Goal: Communication & Community: Answer question/provide support

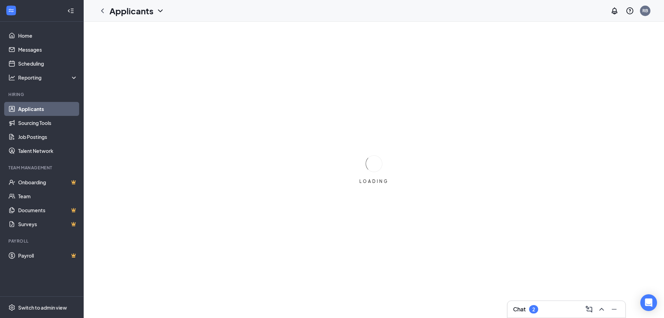
click at [556, 310] on div "Chat 2" at bounding box center [566, 308] width 107 height 11
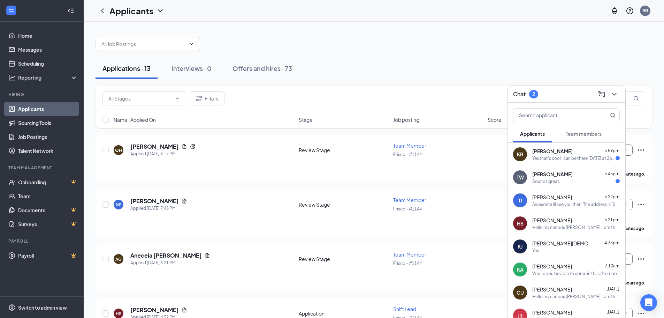
click at [586, 178] on div "Taylor Wilson 5:45pm Sounds great." at bounding box center [577, 178] width 88 height 14
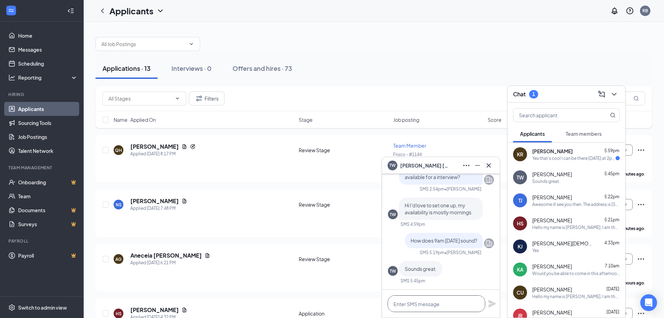
click at [462, 302] on textarea at bounding box center [437, 303] width 98 height 17
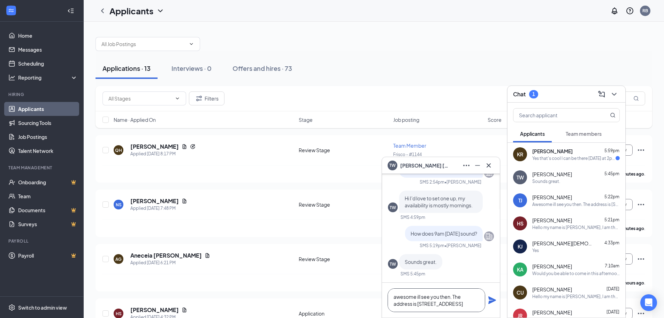
type textarea "awesome ill see you then. The address is 1930 parkwood blvd"
click at [491, 299] on icon "Plane" at bounding box center [493, 300] width 8 height 8
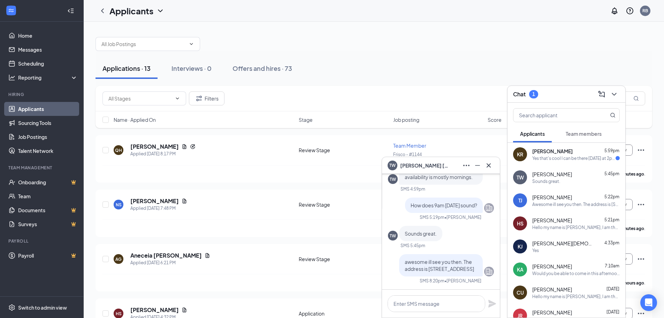
scroll to position [0, 0]
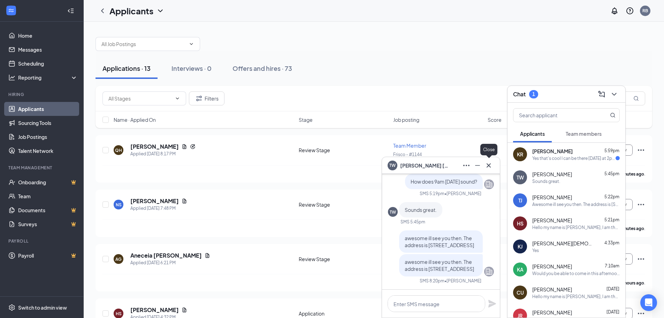
click at [488, 166] on icon "Cross" at bounding box center [489, 165] width 8 height 8
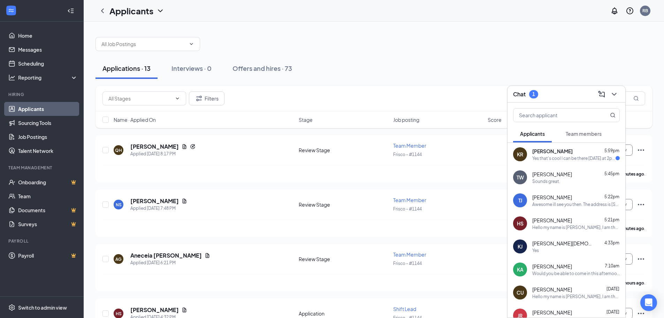
click at [552, 159] on div "Yes that's cool I can be there Monday at 2pm" at bounding box center [574, 158] width 83 height 6
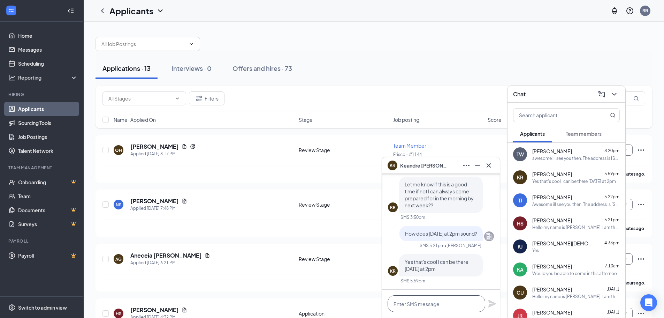
click at [428, 298] on textarea at bounding box center [437, 303] width 98 height 17
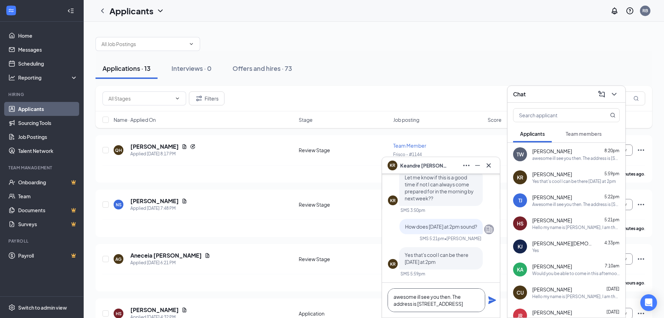
type textarea "awesome ill see you then. The address is 1930 parkwood blvd"
click at [494, 300] on icon "Plane" at bounding box center [493, 300] width 8 height 8
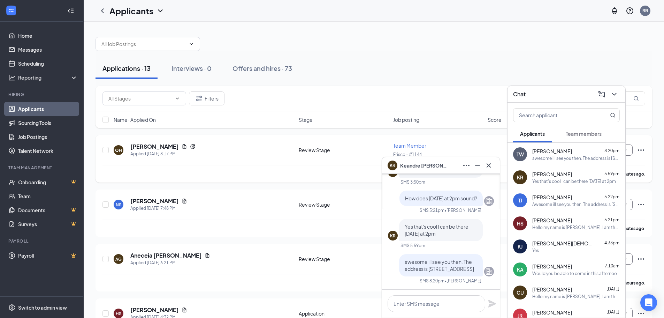
scroll to position [0, 0]
click at [490, 165] on icon "Cross" at bounding box center [489, 165] width 8 height 8
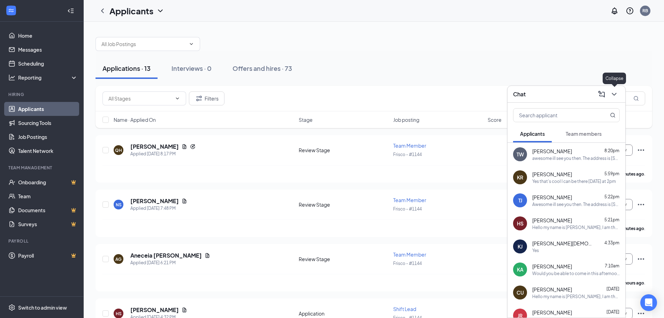
click at [618, 95] on icon "ChevronDown" at bounding box center [614, 94] width 8 height 8
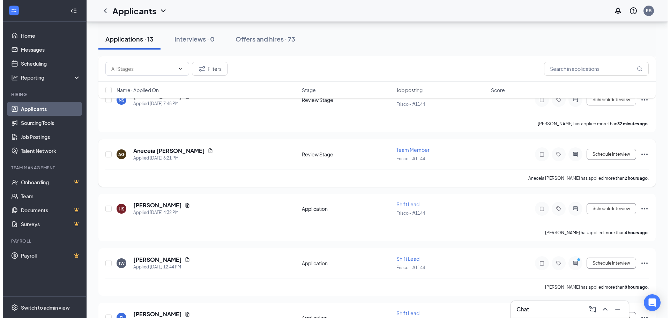
scroll to position [70, 0]
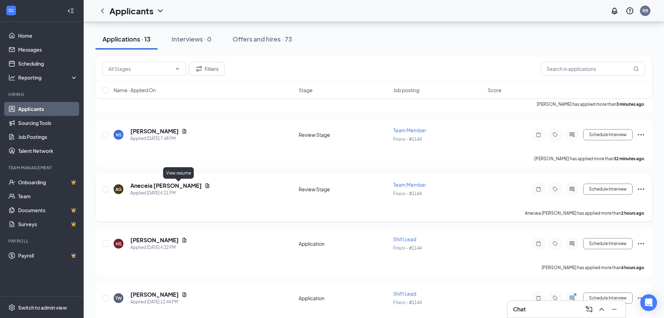
click at [206, 184] on icon "Document" at bounding box center [208, 185] width 4 height 5
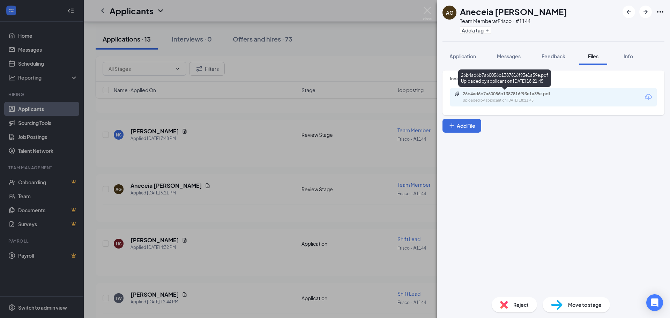
click at [517, 93] on div "26b4ad6b7a60056b1387816f93e1a39e.pdf" at bounding box center [511, 94] width 98 height 6
drag, startPoint x: 504, startPoint y: 49, endPoint x: 504, endPoint y: 64, distance: 14.7
click at [504, 49] on button "Messages" at bounding box center [509, 55] width 38 height 17
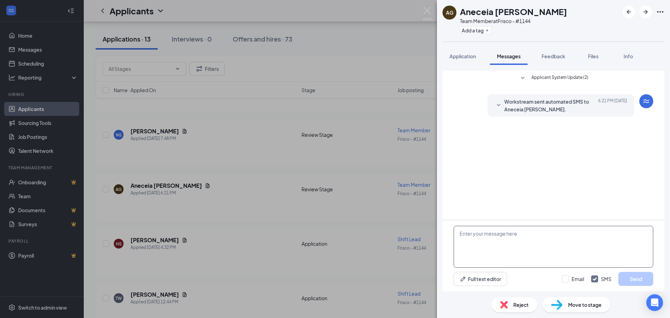
paste textarea ""Team, I am reaching out today to get a final warning write-up and a 30-day PIP…"
type textarea ""Team, I am reaching out today to get a final warning write-up and a 30-day PIP…"
drag, startPoint x: 555, startPoint y: 264, endPoint x: 442, endPoint y: 223, distance: 120.4
click at [423, 9] on img at bounding box center [427, 14] width 9 height 14
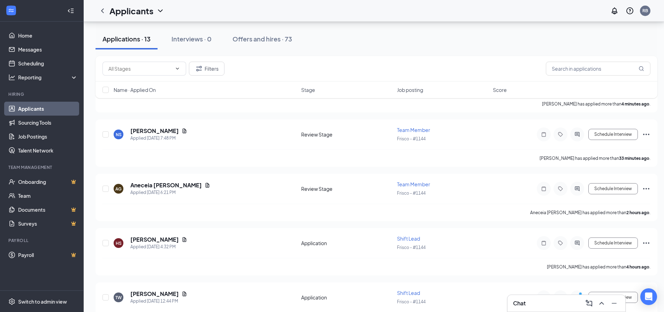
click at [550, 302] on div "Chat" at bounding box center [566, 303] width 107 height 11
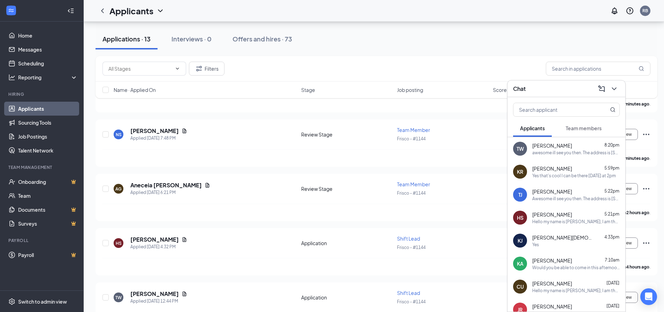
click at [560, 222] on div "Hello my name is Rhyan, I am the GM of Jimmy Johns in Frisco. I was wondering w…" at bounding box center [577, 222] width 88 height 6
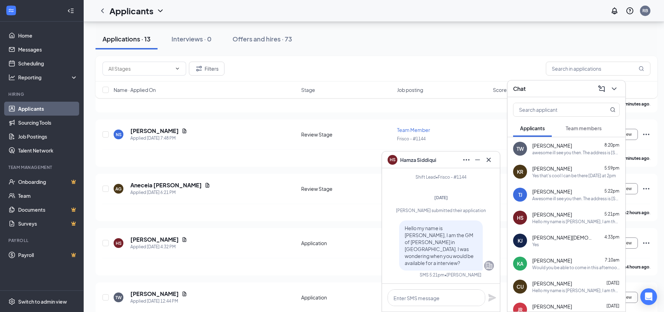
click at [430, 247] on span "Hello my name is Rhyan, I am the GM of Jimmy Johns in Frisco. I was wondering w…" at bounding box center [439, 245] width 69 height 41
copy span "Hello my name is Rhyan, I am the GM of Jimmy Johns in Frisco. I was wondering w…"
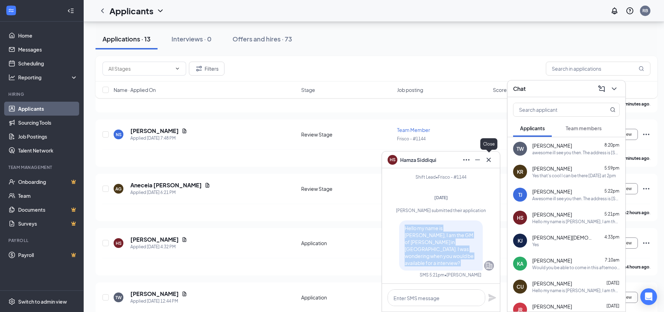
click at [492, 161] on icon "Cross" at bounding box center [489, 160] width 8 height 8
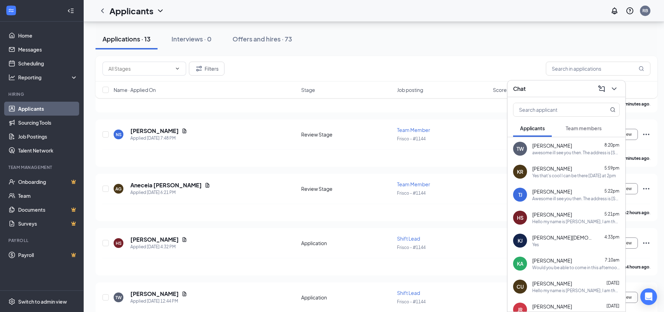
click at [617, 89] on icon "ChevronDown" at bounding box center [614, 89] width 8 height 8
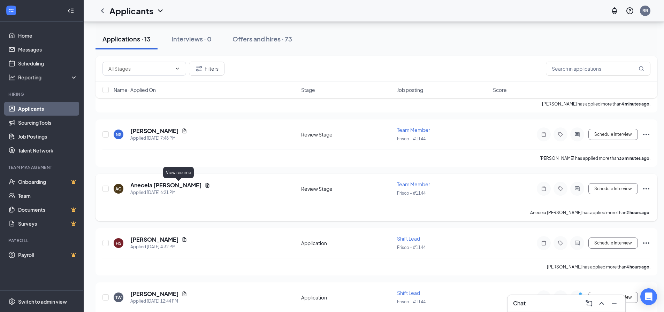
click at [205, 185] on icon "Document" at bounding box center [208, 186] width 6 height 6
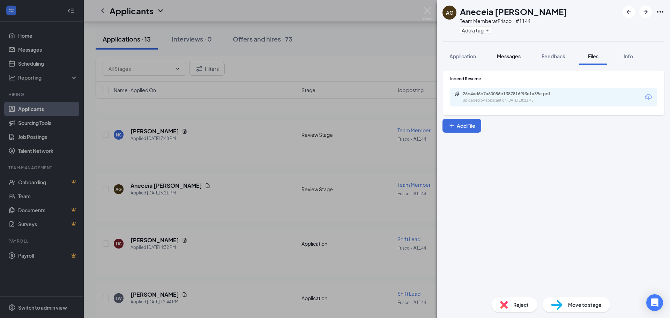
click at [516, 56] on span "Messages" at bounding box center [509, 56] width 24 height 6
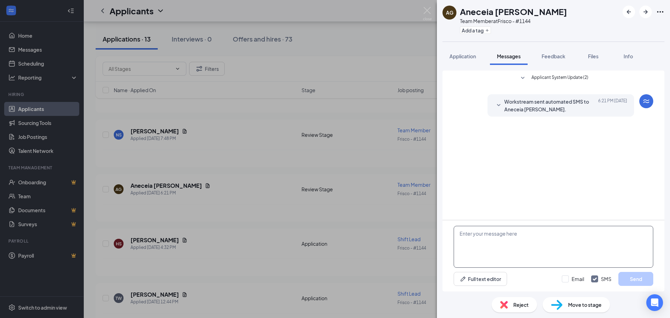
paste textarea "Hello my name is Rhyan, I am the GM of Jimmy Johns in Frisco. I was wondering w…"
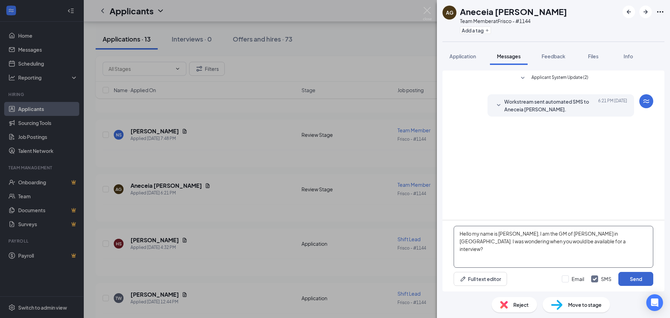
type textarea "Hello my name is Rhyan, I am the GM of Jimmy Johns in Frisco. I was wondering w…"
click at [640, 278] on button "Send" at bounding box center [635, 279] width 35 height 14
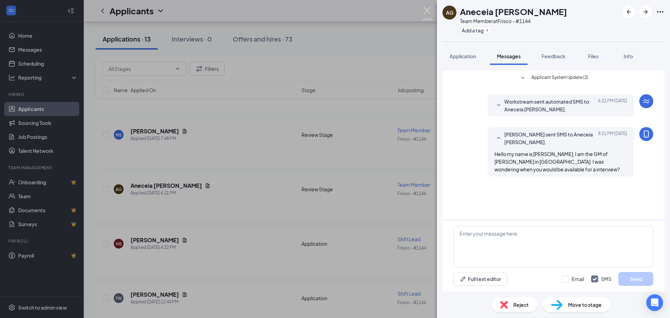
click at [428, 9] on img at bounding box center [427, 14] width 9 height 14
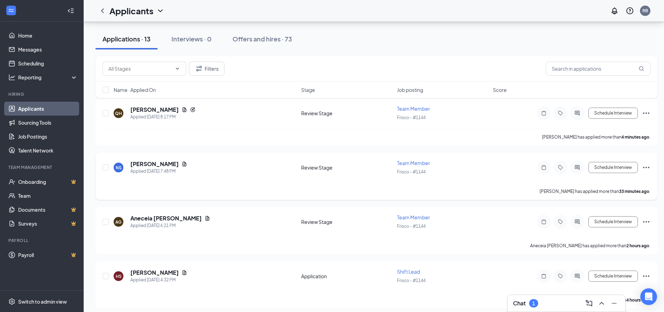
scroll to position [35, 0]
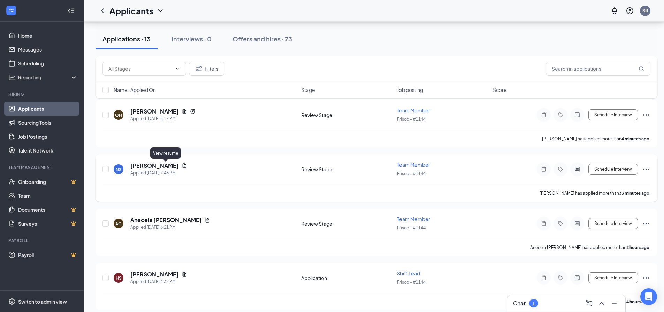
click at [183, 164] on icon "Document" at bounding box center [185, 166] width 4 height 5
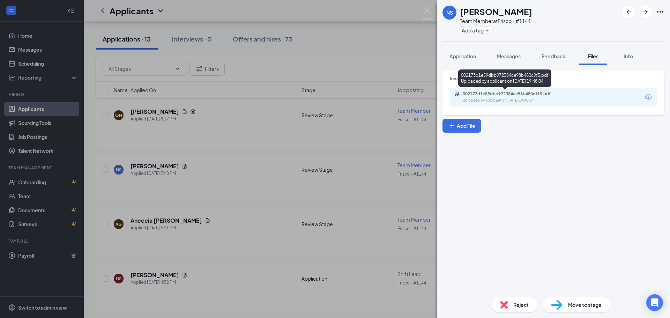
click at [519, 84] on div "002173d1e59dbb972384ce98b480c9f5.pdf Uploaded by applicant on Aug 26, 2025 at 1…" at bounding box center [504, 77] width 93 height 17
click at [517, 90] on div "002173d1e59dbb972384ce98b480c9f5.pdf Uploaded by applicant on Aug 26, 2025 at 1…" at bounding box center [553, 97] width 206 height 18
click at [515, 93] on div "002173d1e59dbb972384ce98b480c9f5.pdf" at bounding box center [511, 94] width 98 height 6
click at [519, 313] on div "Reject Move to stage" at bounding box center [553, 304] width 233 height 27
click at [517, 304] on span "Reject" at bounding box center [520, 305] width 15 height 8
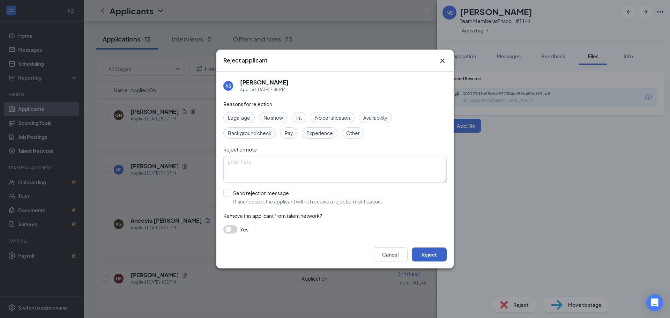
click at [441, 253] on button "Reject" at bounding box center [429, 254] width 35 height 14
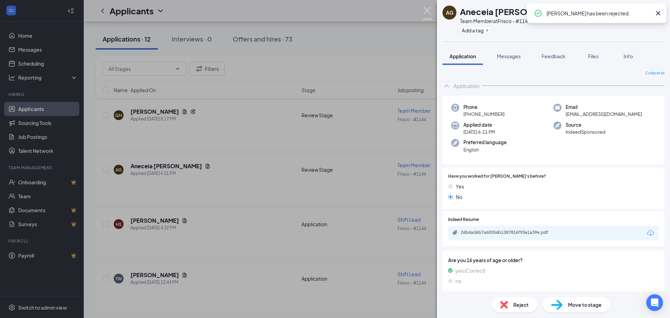
click at [427, 9] on img at bounding box center [427, 14] width 9 height 14
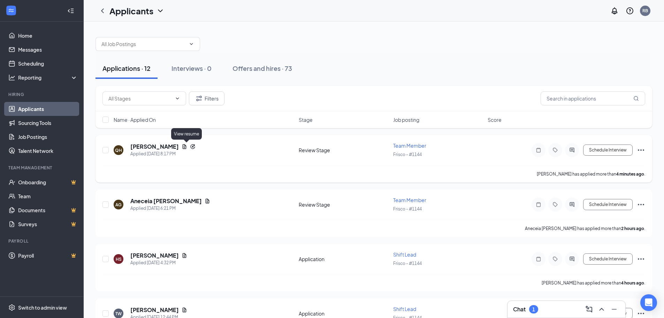
click at [187, 148] on icon "Document" at bounding box center [185, 146] width 4 height 5
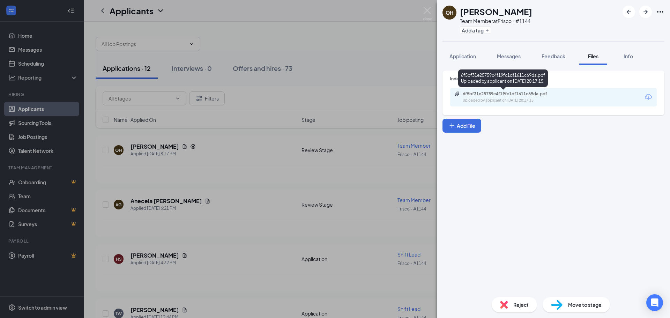
click at [487, 93] on div "6f5bf31e25759c4f19fc1df1611c69da.pdf" at bounding box center [511, 94] width 98 height 6
click at [504, 53] on span "Messages" at bounding box center [509, 56] width 24 height 6
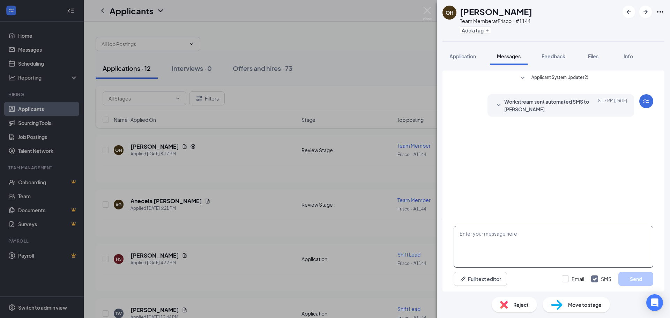
paste textarea "Hello my name is Rhyan, I am the GM of Jimmy Johns in Frisco. I was wondering w…"
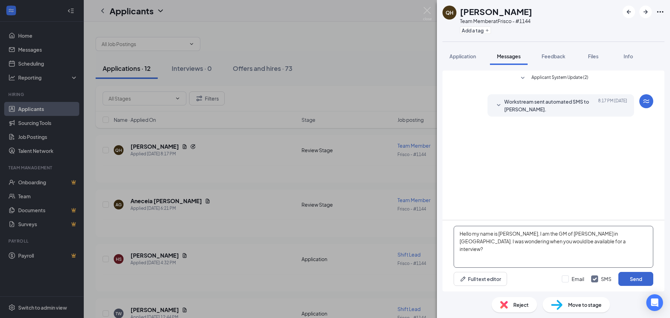
type textarea "Hello my name is Rhyan, I am the GM of Jimmy Johns in Frisco. I was wondering w…"
click at [635, 279] on button "Send" at bounding box center [635, 279] width 35 height 14
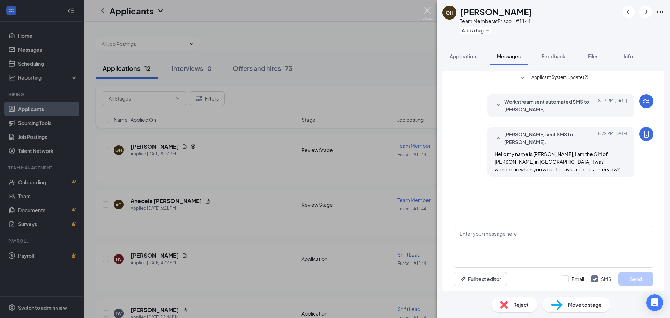
click at [429, 10] on img at bounding box center [427, 14] width 9 height 14
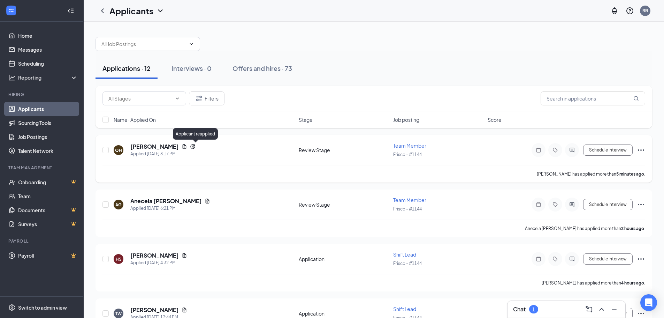
click at [194, 147] on icon "Reapply" at bounding box center [193, 147] width 6 height 6
click at [168, 145] on h5 "Quintin Henderson" at bounding box center [154, 147] width 48 height 8
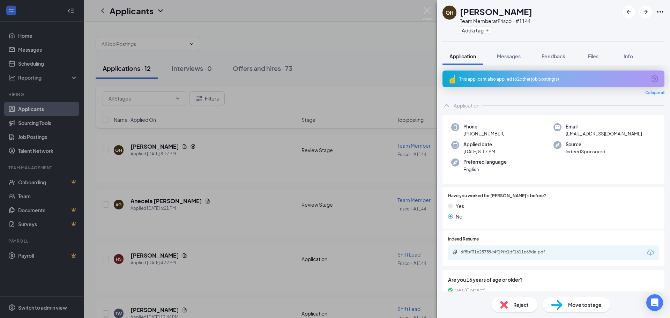
click at [612, 77] on div "This applicant also applied to 2 other job posting(s)" at bounding box center [552, 79] width 187 height 6
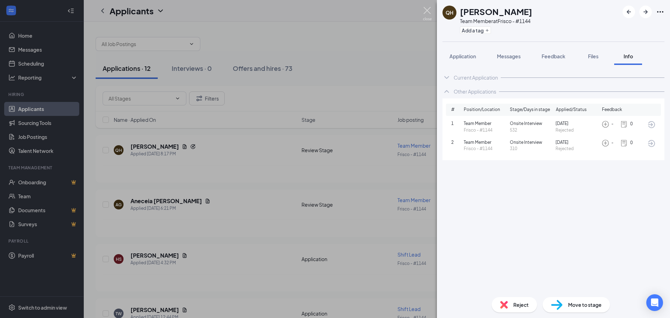
click at [429, 9] on img at bounding box center [427, 14] width 9 height 14
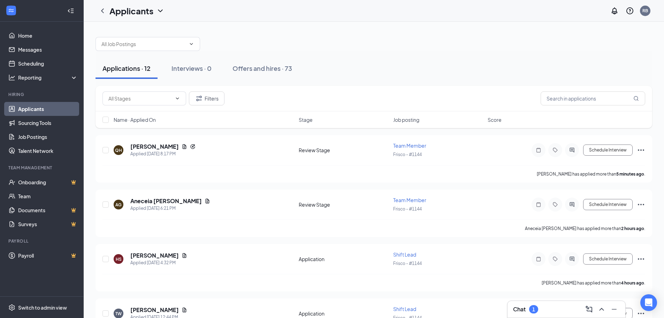
click at [551, 307] on div "Chat 1" at bounding box center [566, 308] width 107 height 11
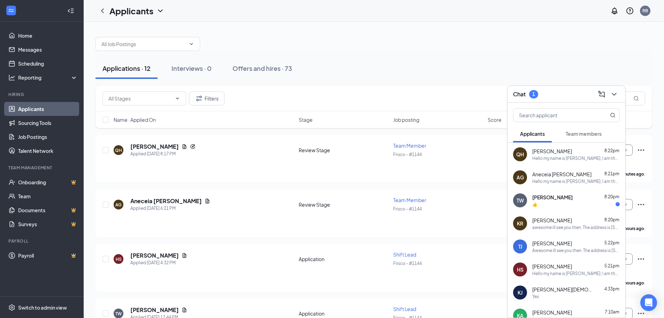
click at [565, 202] on div "👍" at bounding box center [577, 204] width 88 height 6
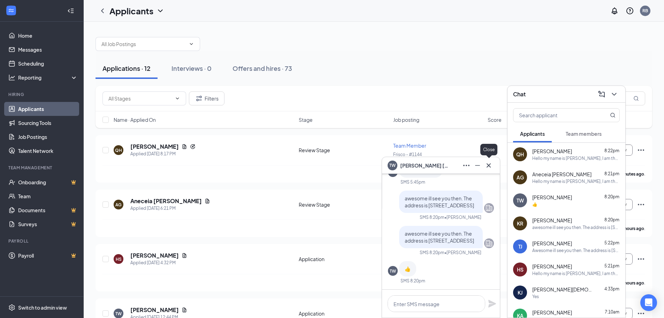
click at [492, 166] on icon "Cross" at bounding box center [489, 165] width 8 height 8
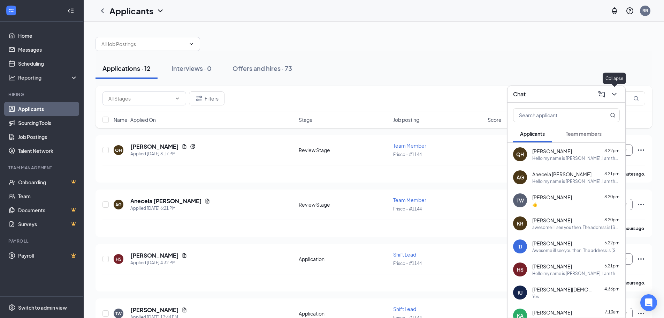
click at [616, 93] on icon "ChevronDown" at bounding box center [614, 94] width 8 height 8
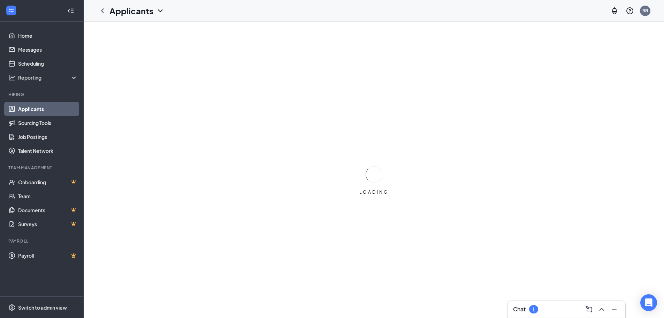
click at [550, 307] on div "Chat 1" at bounding box center [566, 308] width 107 height 11
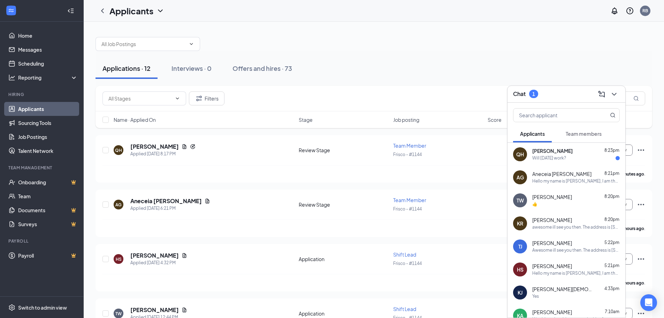
click at [549, 157] on div "Will tomorrow work?" at bounding box center [550, 158] width 34 height 6
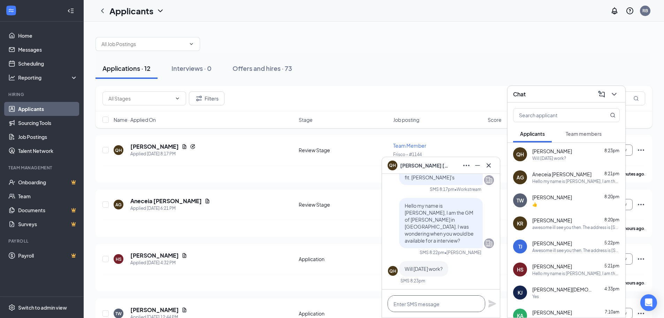
click at [413, 308] on textarea at bounding box center [437, 303] width 98 height 17
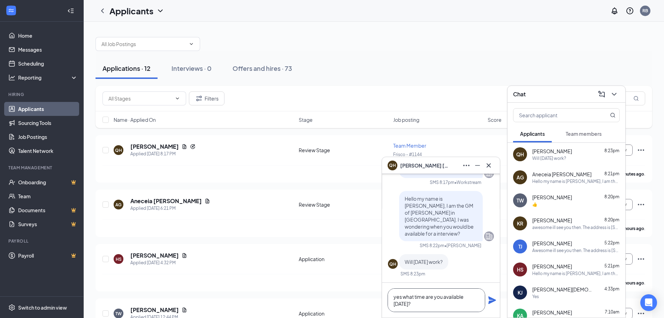
type textarea "yes what time are you available tomorrow?"
click at [491, 299] on icon "Plane" at bounding box center [493, 300] width 8 height 8
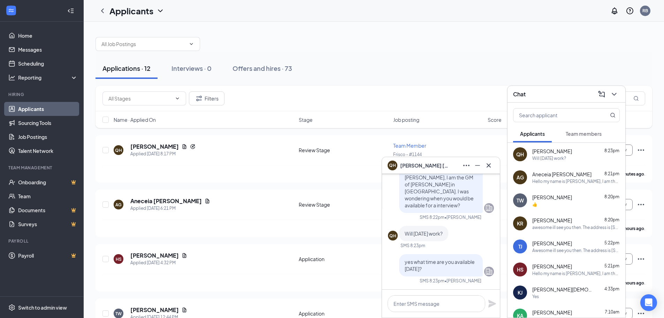
scroll to position [0, 0]
click at [478, 164] on icon "Minimize" at bounding box center [478, 165] width 8 height 8
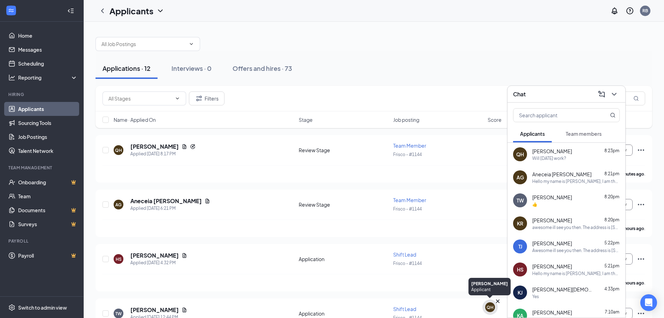
click at [489, 307] on div "QH" at bounding box center [490, 307] width 7 height 6
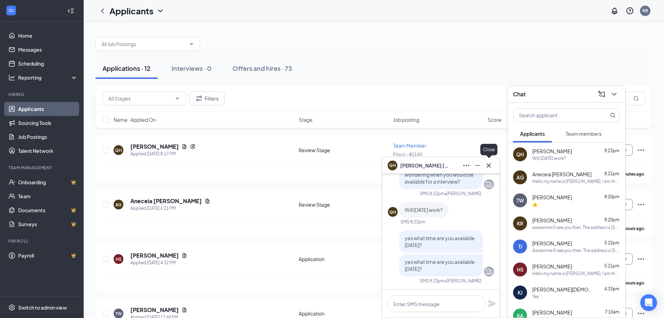
click at [493, 163] on icon "Cross" at bounding box center [489, 165] width 8 height 8
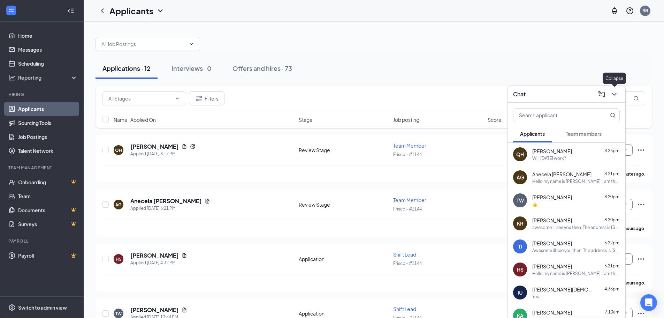
click at [619, 92] on button at bounding box center [614, 94] width 11 height 11
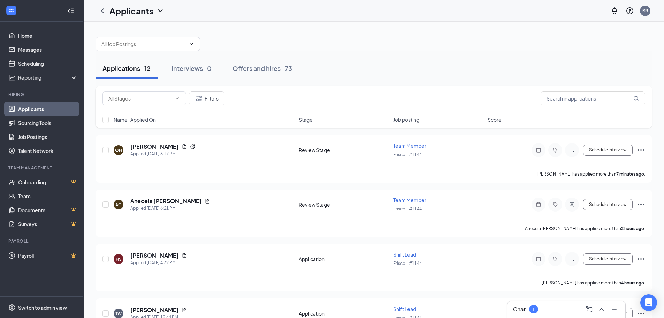
click at [529, 308] on div "Chat 1" at bounding box center [525, 309] width 25 height 8
